Goal: Find specific page/section: Find specific page/section

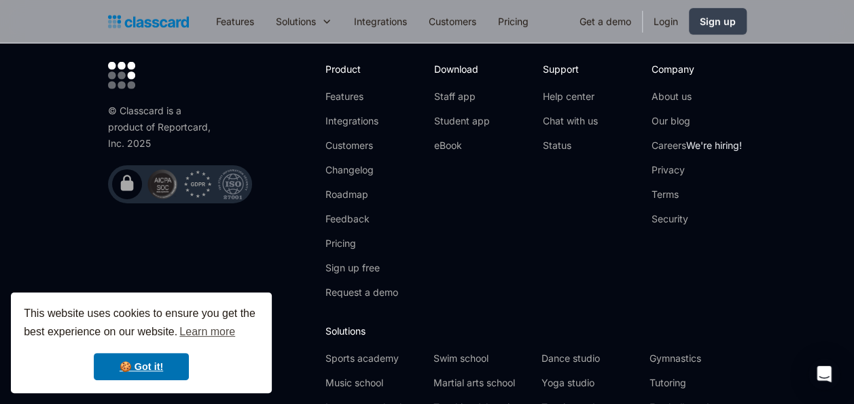
scroll to position [4664, 0]
click at [680, 140] on link "Careers We're hiring!" at bounding box center [697, 147] width 90 height 14
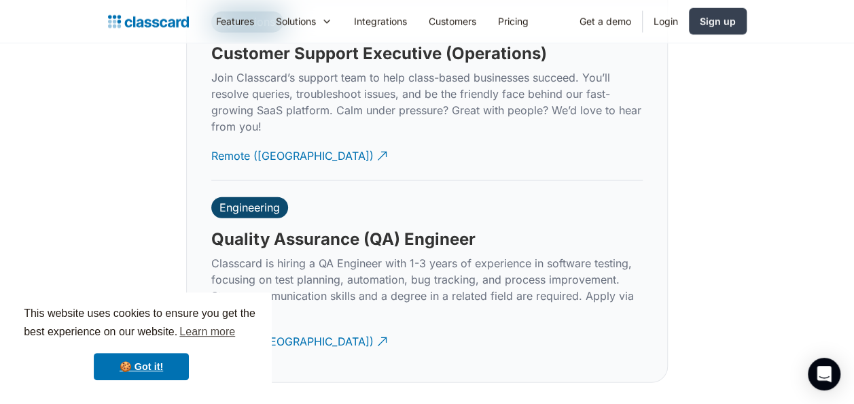
scroll to position [4255, 0]
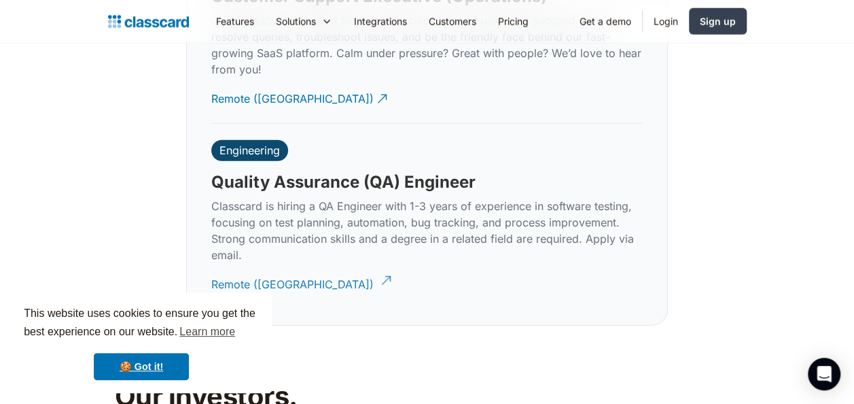
click at [264, 266] on div "Remote ([GEOGRAPHIC_DATA])" at bounding box center [292, 279] width 162 height 27
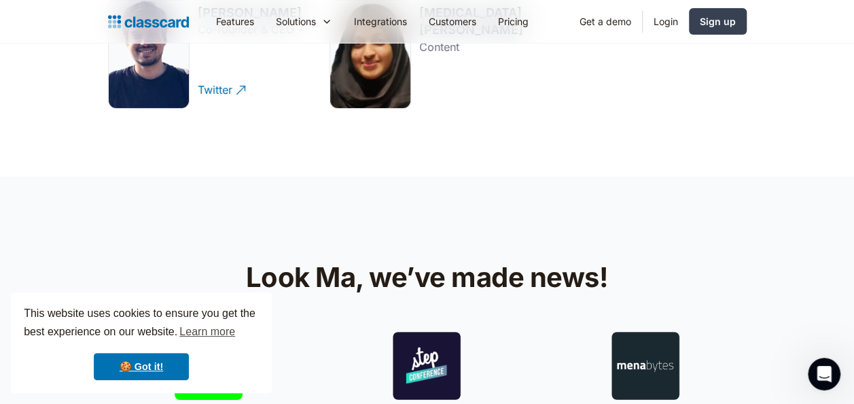
scroll to position [1944, 0]
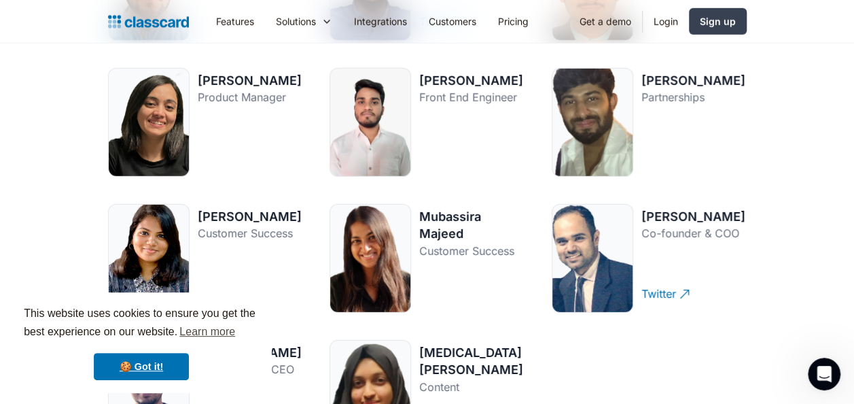
click at [389, 223] on div at bounding box center [371, 258] width 82 height 109
click at [466, 213] on div "Mubassira Majeed" at bounding box center [471, 225] width 105 height 34
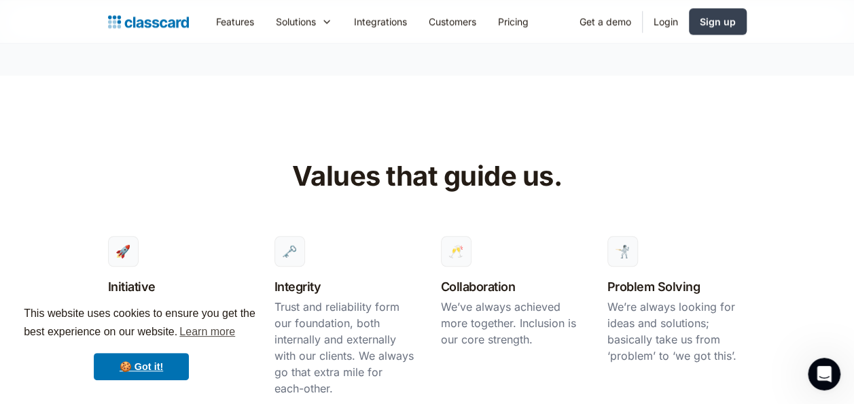
scroll to position [245, 0]
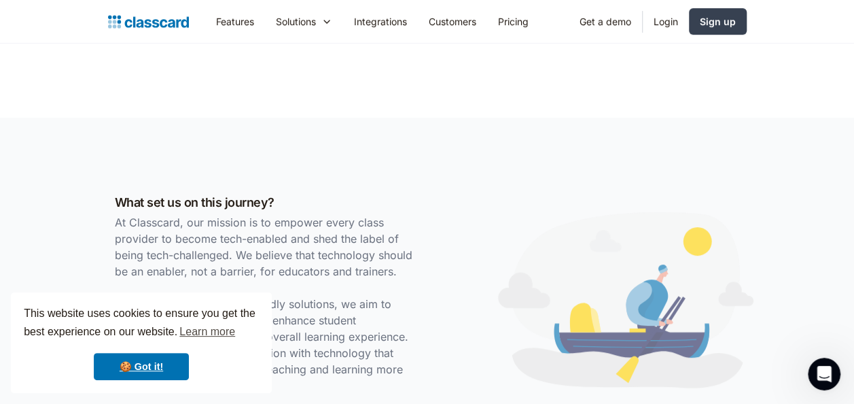
click at [841, 188] on div "What set us on this journey? At Classcard, our mission is to empower every clas…" at bounding box center [427, 301] width 854 height 366
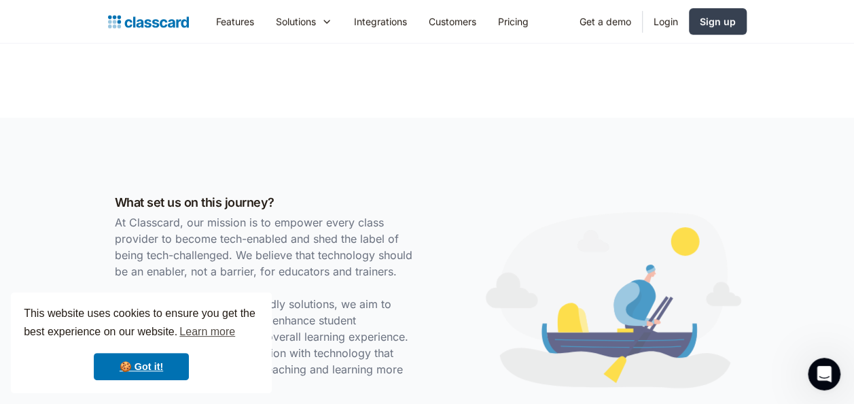
scroll to position [0, 0]
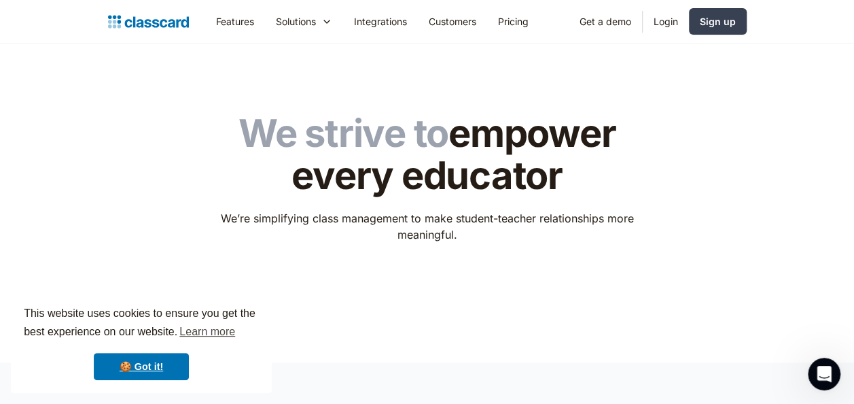
click at [155, 21] on img "home" at bounding box center [148, 21] width 81 height 19
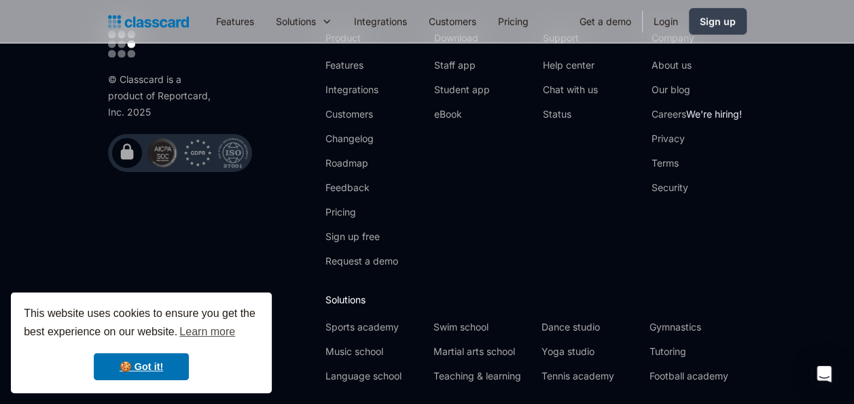
scroll to position [4710, 0]
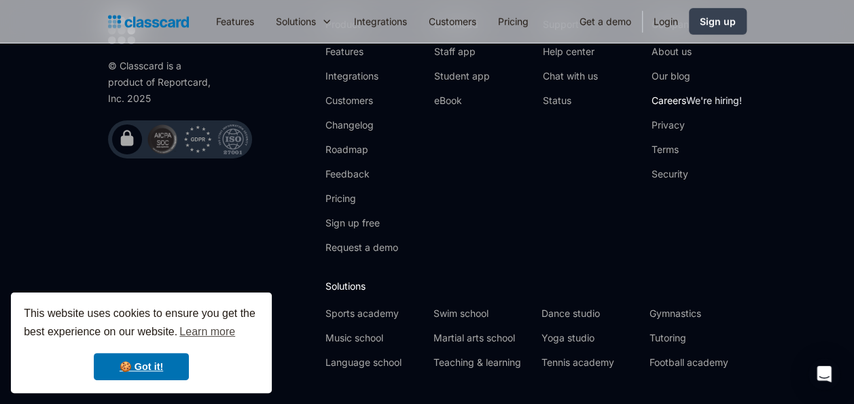
click at [667, 94] on link "Careers We're hiring!" at bounding box center [697, 101] width 90 height 14
